Goal: Information Seeking & Learning: Learn about a topic

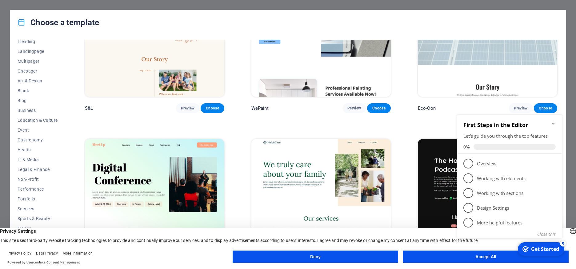
scroll to position [34, 0]
click at [26, 149] on span "Health" at bounding box center [38, 148] width 40 height 5
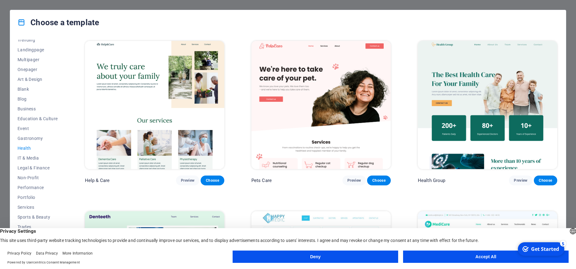
click at [331, 259] on button "Deny" at bounding box center [315, 257] width 165 height 12
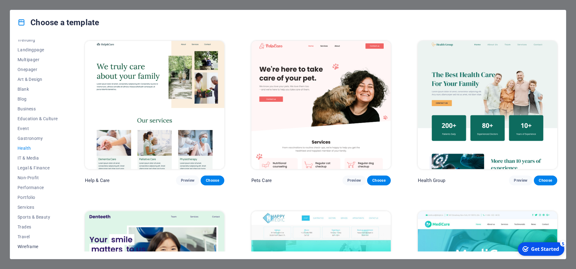
click at [30, 247] on span "Wireframe" at bounding box center [38, 246] width 40 height 5
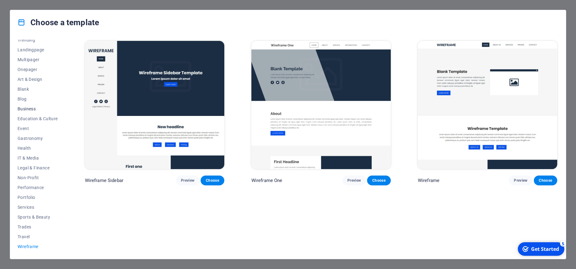
click at [26, 110] on span "Business" at bounding box center [38, 108] width 40 height 5
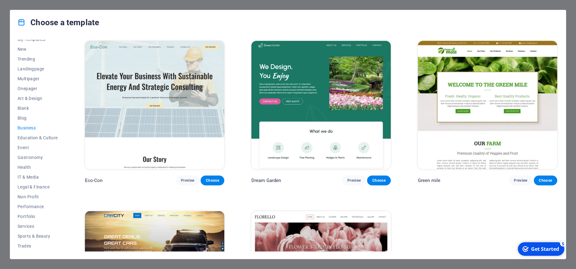
scroll to position [10, 0]
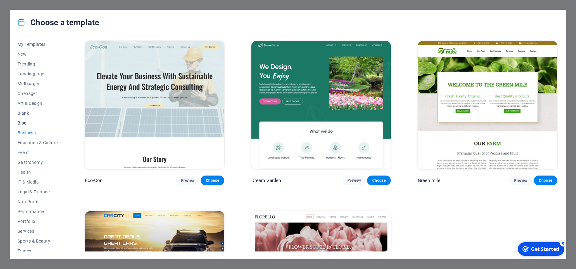
click at [25, 122] on span "Blog" at bounding box center [38, 123] width 40 height 5
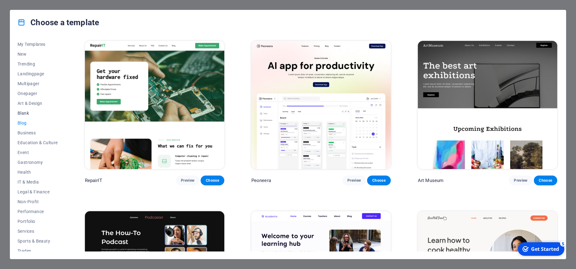
click at [22, 110] on button "Blank" at bounding box center [38, 113] width 40 height 10
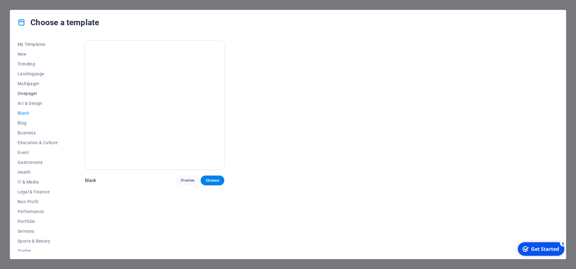
click at [23, 93] on span "Onepager" at bounding box center [38, 93] width 40 height 5
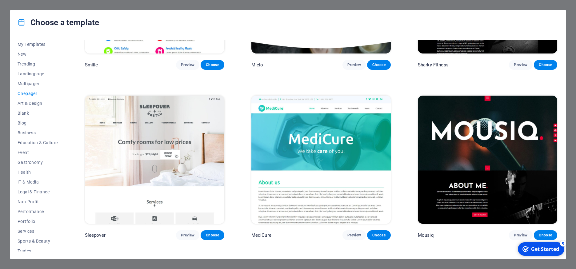
scroll to position [2334, 0]
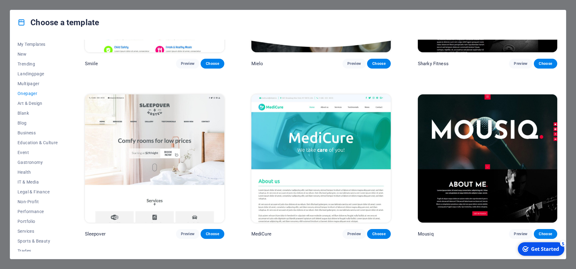
click at [544, 250] on div "Get Started" at bounding box center [545, 249] width 28 height 7
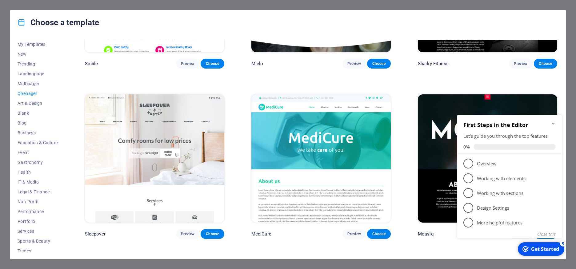
click at [544, 250] on div "Get Started" at bounding box center [545, 249] width 28 height 7
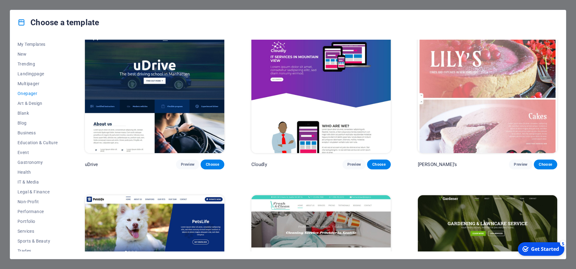
scroll to position [2574, 0]
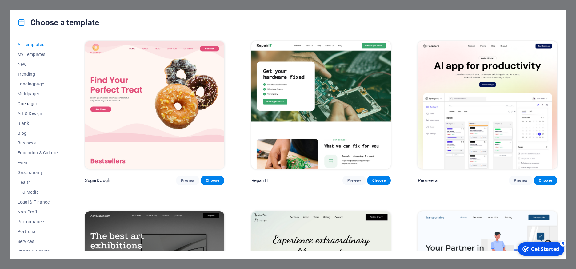
click at [24, 105] on span "Onepager" at bounding box center [38, 103] width 40 height 5
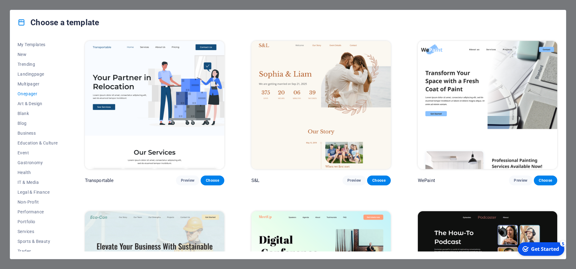
scroll to position [9, 0]
